Goal: Task Accomplishment & Management: Manage account settings

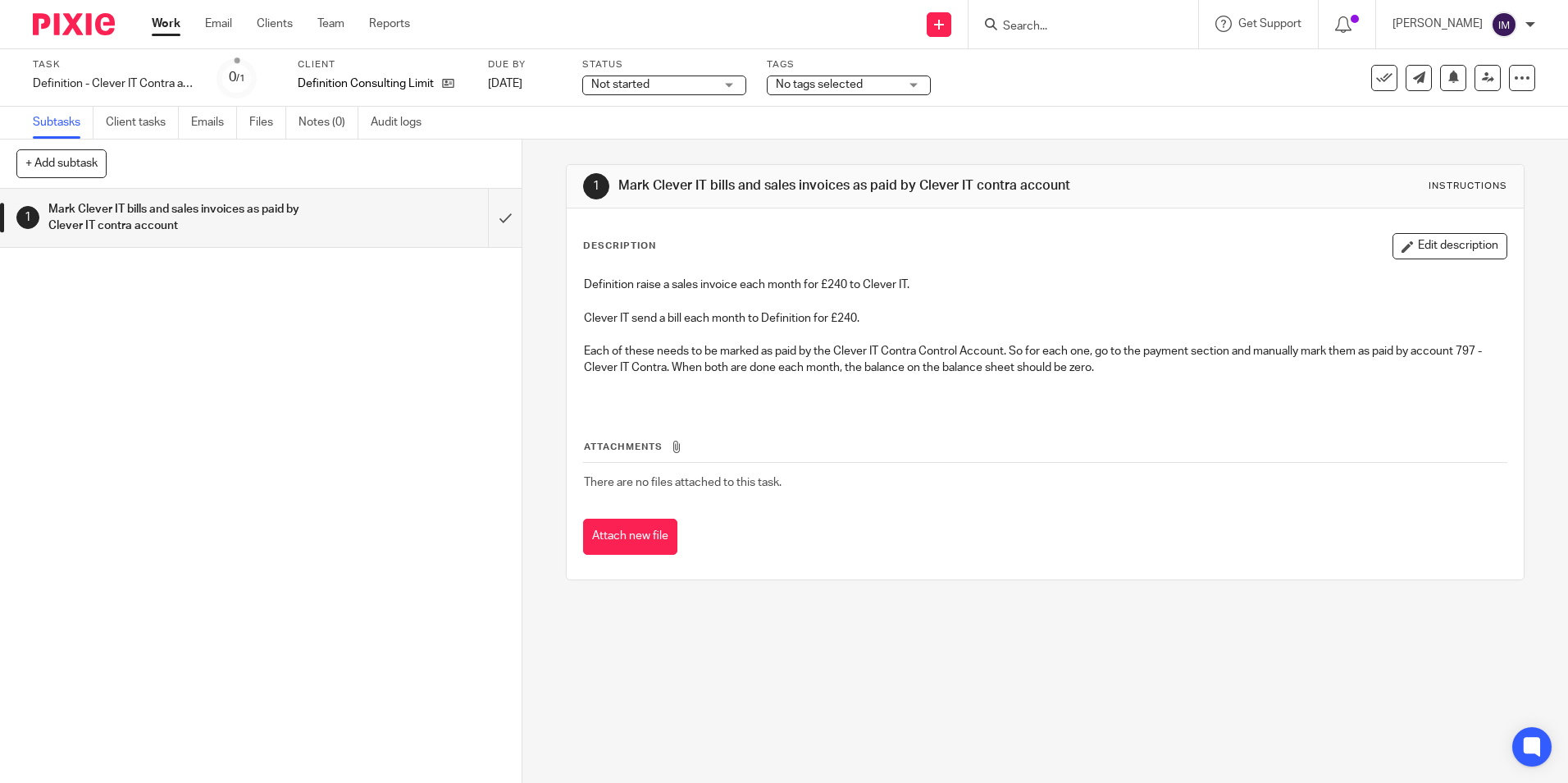
click at [173, 25] on link "Work" at bounding box center [166, 23] width 28 height 16
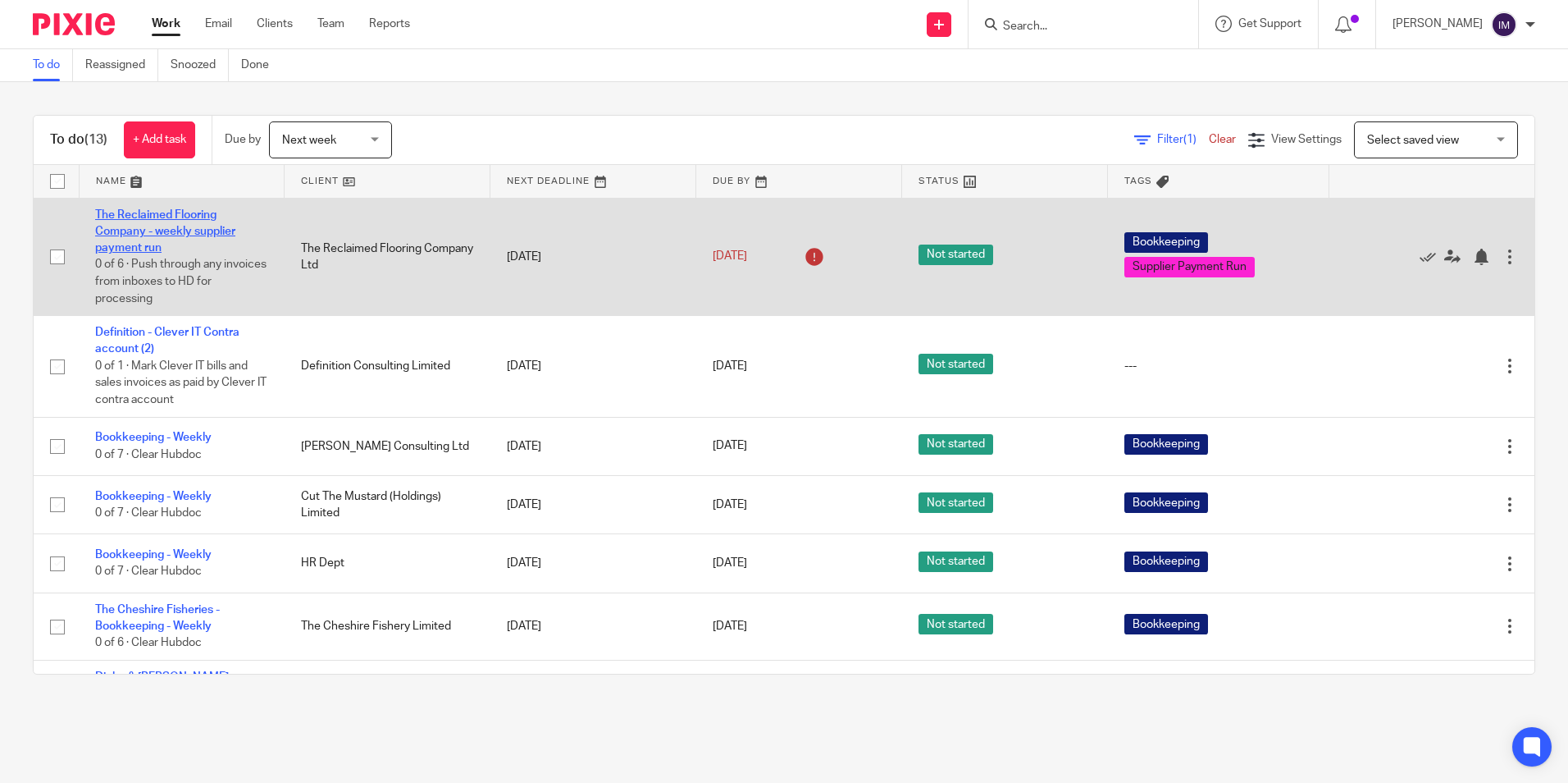
click at [161, 226] on link "The Reclaimed Flooring Company - weekly supplier payment run" at bounding box center [165, 232] width 141 height 46
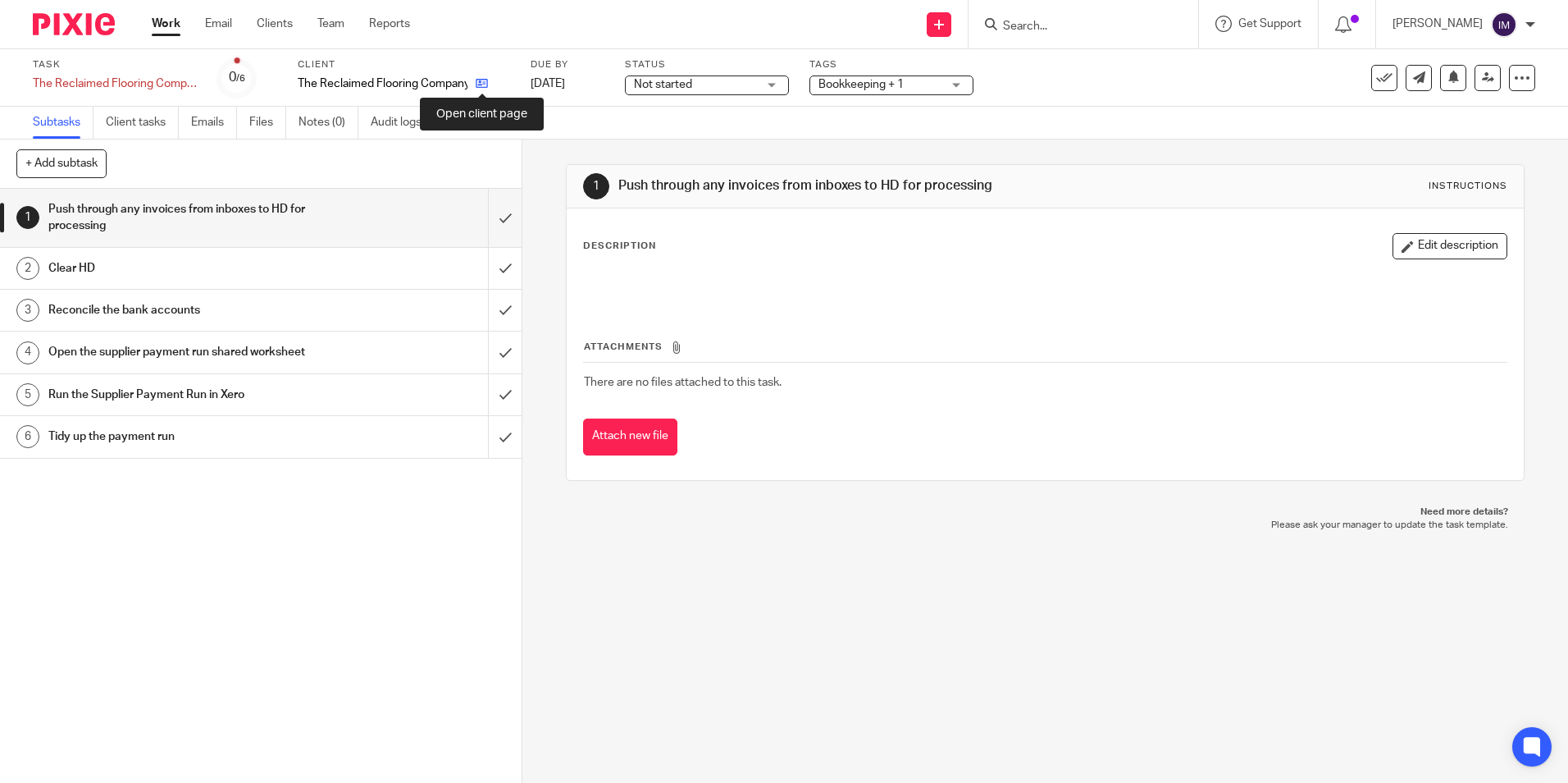
click at [485, 85] on icon at bounding box center [482, 83] width 12 height 12
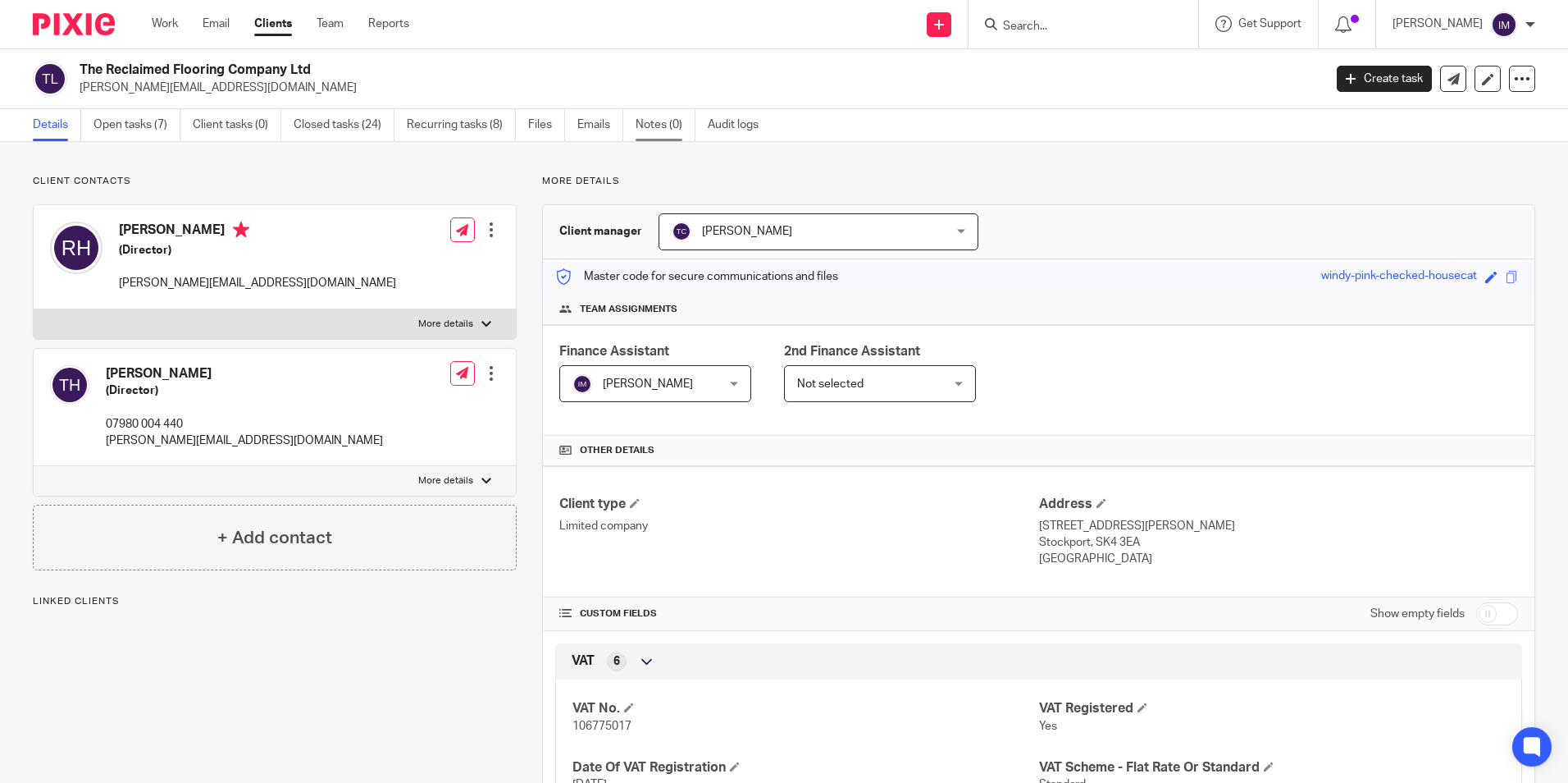
click at [666, 123] on link "Notes (0)" at bounding box center [665, 125] width 60 height 32
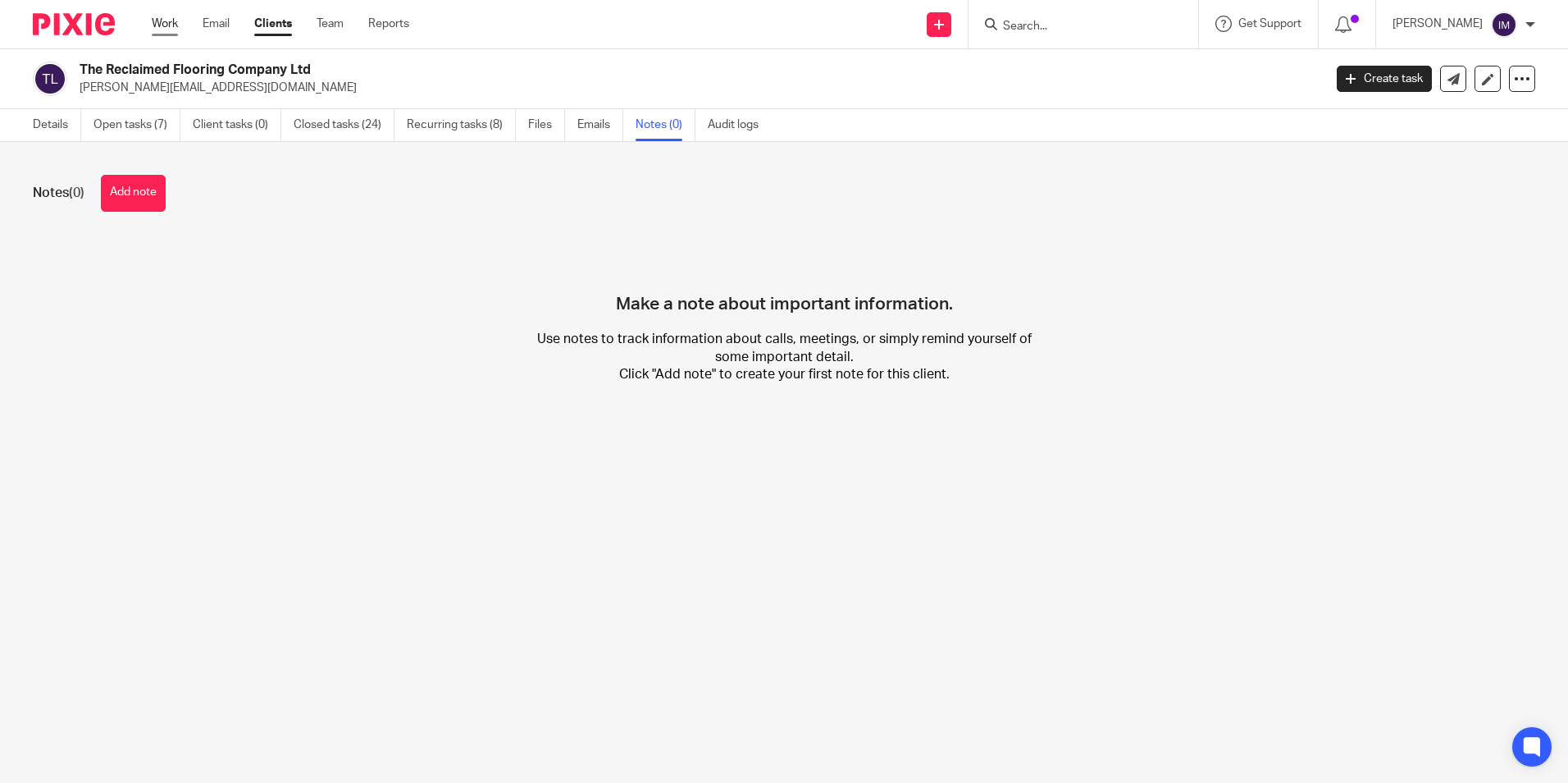
click at [176, 22] on link "Work" at bounding box center [165, 23] width 27 height 16
